Goal: Task Accomplishment & Management: Manage account settings

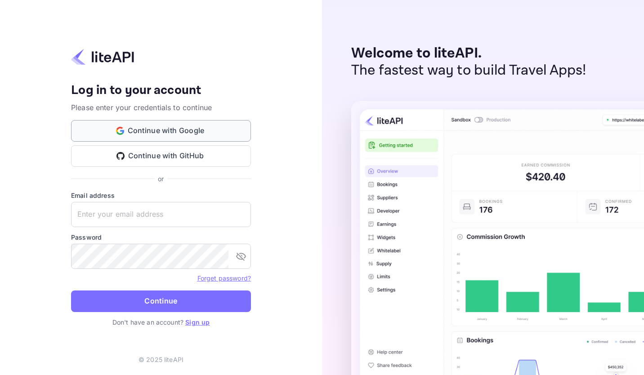
click at [211, 126] on button "Continue with Google" at bounding box center [161, 131] width 180 height 22
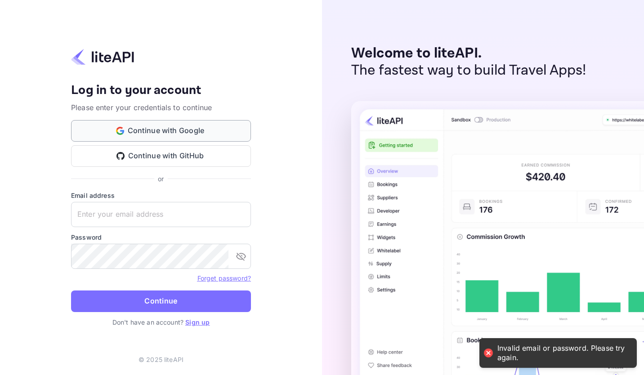
click at [153, 130] on button "Continue with Google" at bounding box center [161, 131] width 180 height 22
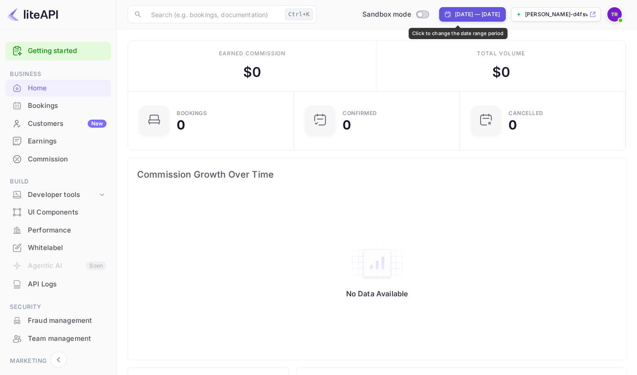
click at [472, 15] on div "[DATE] — [DATE]" at bounding box center [477, 14] width 45 height 8
select select "6"
select select "2025"
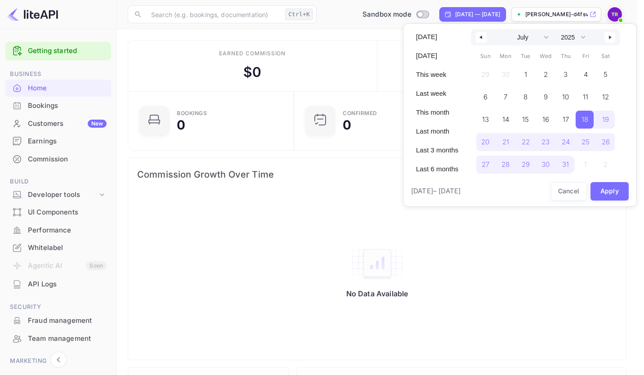
click at [365, 44] on div at bounding box center [322, 187] width 644 height 375
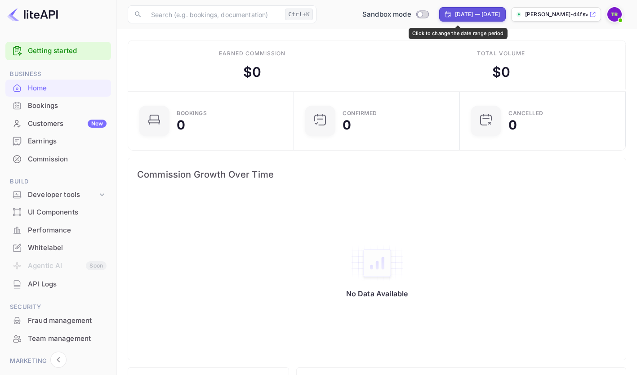
click at [456, 15] on div "[DATE] — [DATE]" at bounding box center [477, 14] width 45 height 8
select select "6"
select select "2025"
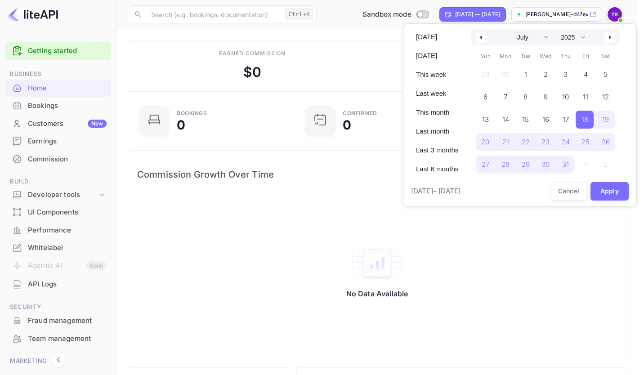
click at [606, 36] on button "button" at bounding box center [609, 37] width 11 height 11
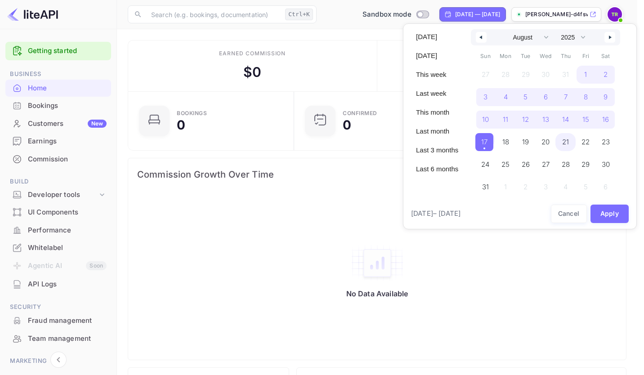
click at [555, 139] on button "20" at bounding box center [546, 140] width 20 height 18
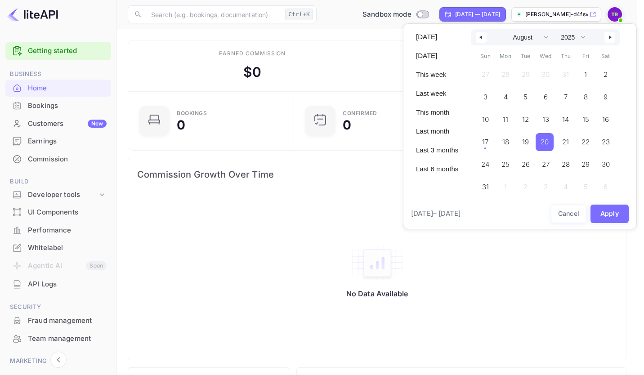
click at [483, 36] on button "button" at bounding box center [481, 37] width 11 height 11
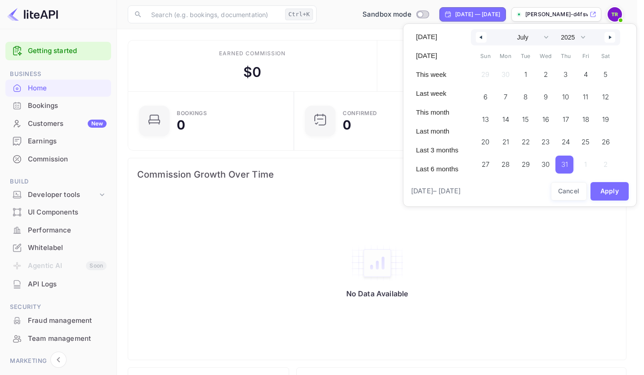
click at [568, 168] on span "31" at bounding box center [564, 165] width 18 height 18
click at [611, 39] on button "button" at bounding box center [609, 37] width 11 height 11
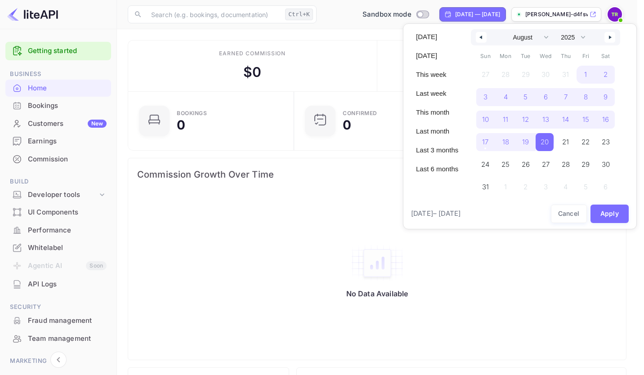
click at [611, 39] on button "button" at bounding box center [609, 37] width 11 height 11
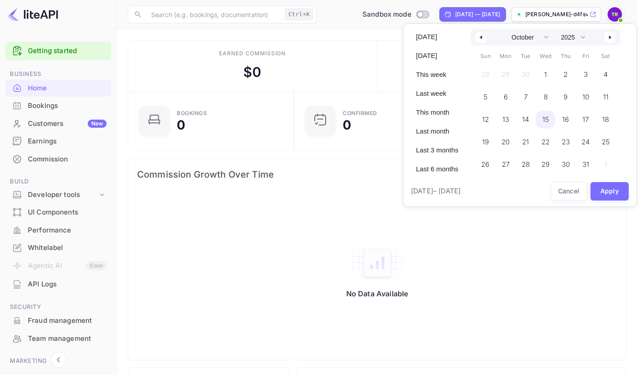
click at [540, 115] on span "15" at bounding box center [546, 120] width 20 height 18
click at [480, 37] on icon "button" at bounding box center [480, 38] width 4 height 4
select select "7"
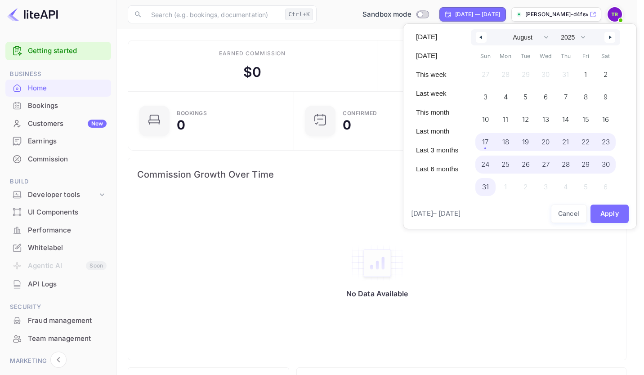
click at [490, 144] on span "17" at bounding box center [485, 142] width 20 height 18
click at [604, 214] on button "Apply" at bounding box center [609, 214] width 39 height 18
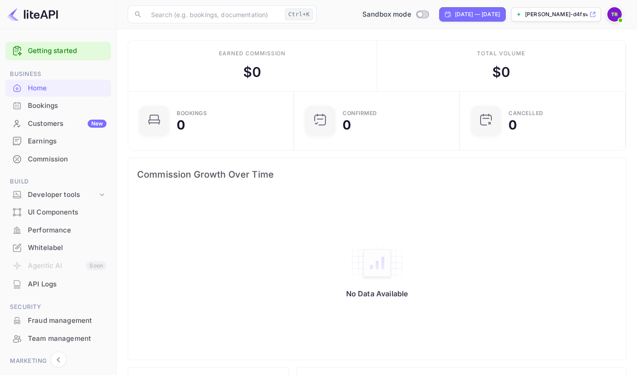
click at [91, 128] on div "Customers New" at bounding box center [67, 124] width 79 height 10
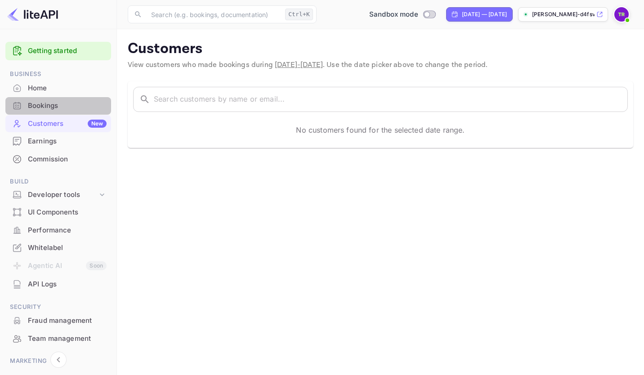
click at [63, 107] on div "Bookings" at bounding box center [67, 106] width 79 height 10
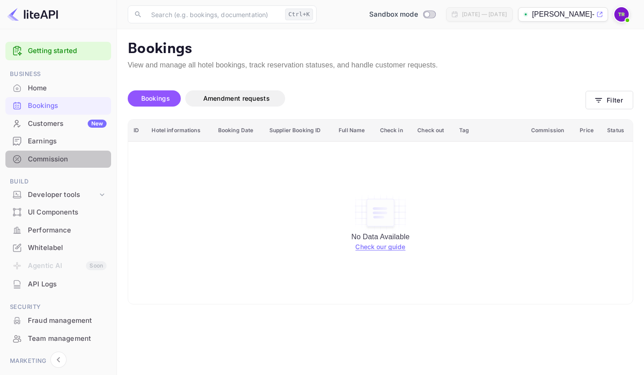
click at [71, 156] on div "Commission" at bounding box center [67, 159] width 79 height 10
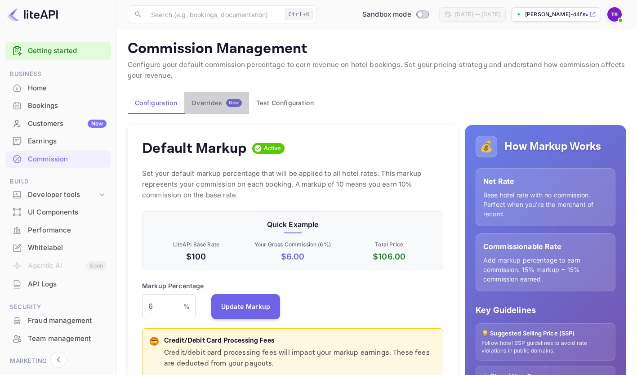
click at [202, 105] on div "Overrides New" at bounding box center [217, 103] width 50 height 8
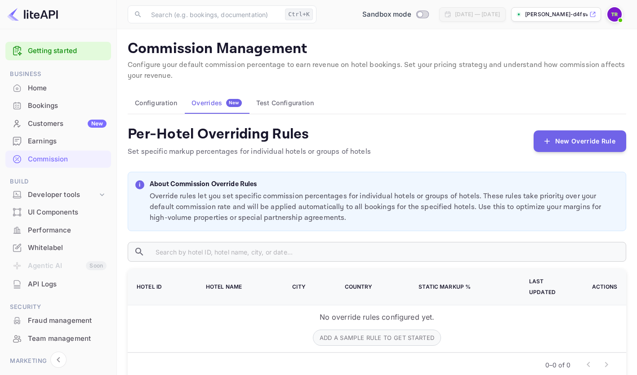
click at [143, 110] on button "Configuration" at bounding box center [156, 103] width 57 height 22
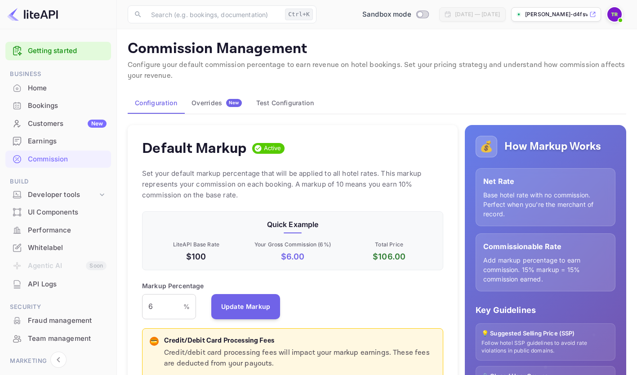
scroll to position [153, 295]
click at [65, 229] on div "Performance" at bounding box center [67, 230] width 79 height 10
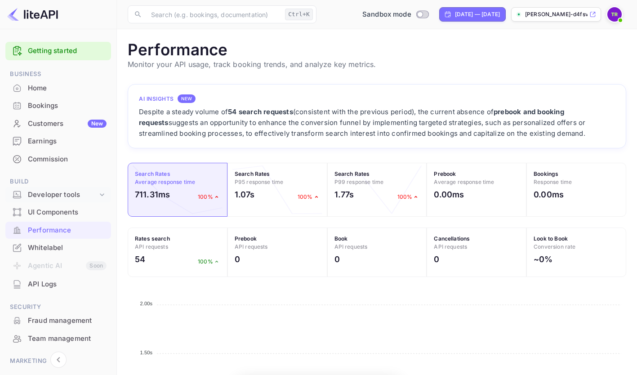
scroll to position [225, 492]
click at [99, 197] on icon at bounding box center [102, 194] width 9 height 9
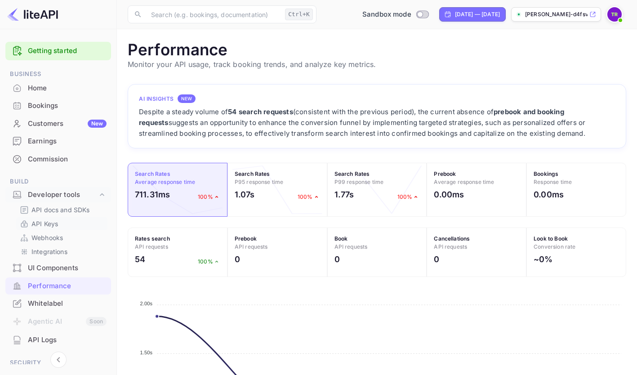
click at [75, 226] on link "API Keys" at bounding box center [62, 223] width 84 height 9
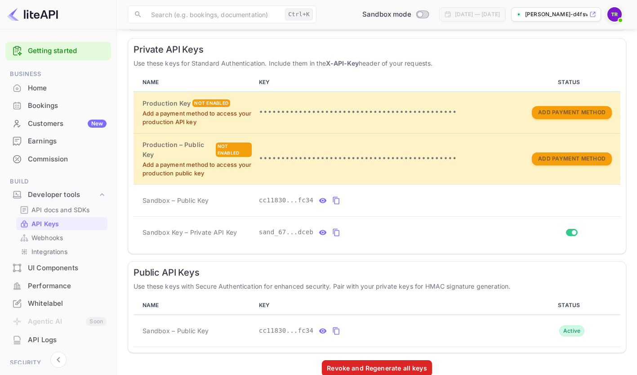
scroll to position [162, 0]
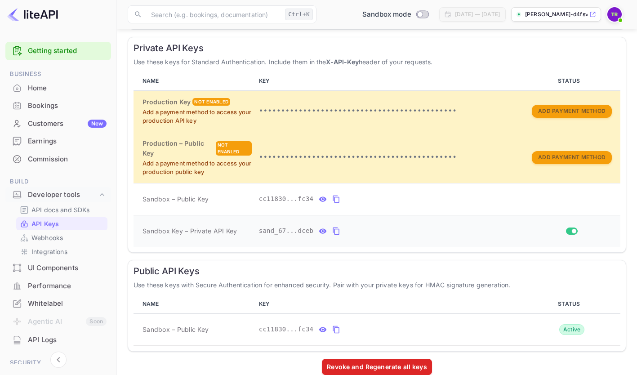
click at [336, 233] on icon "private api keys table" at bounding box center [336, 231] width 8 height 11
click at [337, 198] on button "private api keys table" at bounding box center [337, 199] width 12 height 14
click at [332, 201] on icon "private api keys table" at bounding box center [336, 199] width 8 height 11
click at [332, 227] on icon "private api keys table" at bounding box center [336, 231] width 8 height 11
